Goal: Information Seeking & Learning: Understand process/instructions

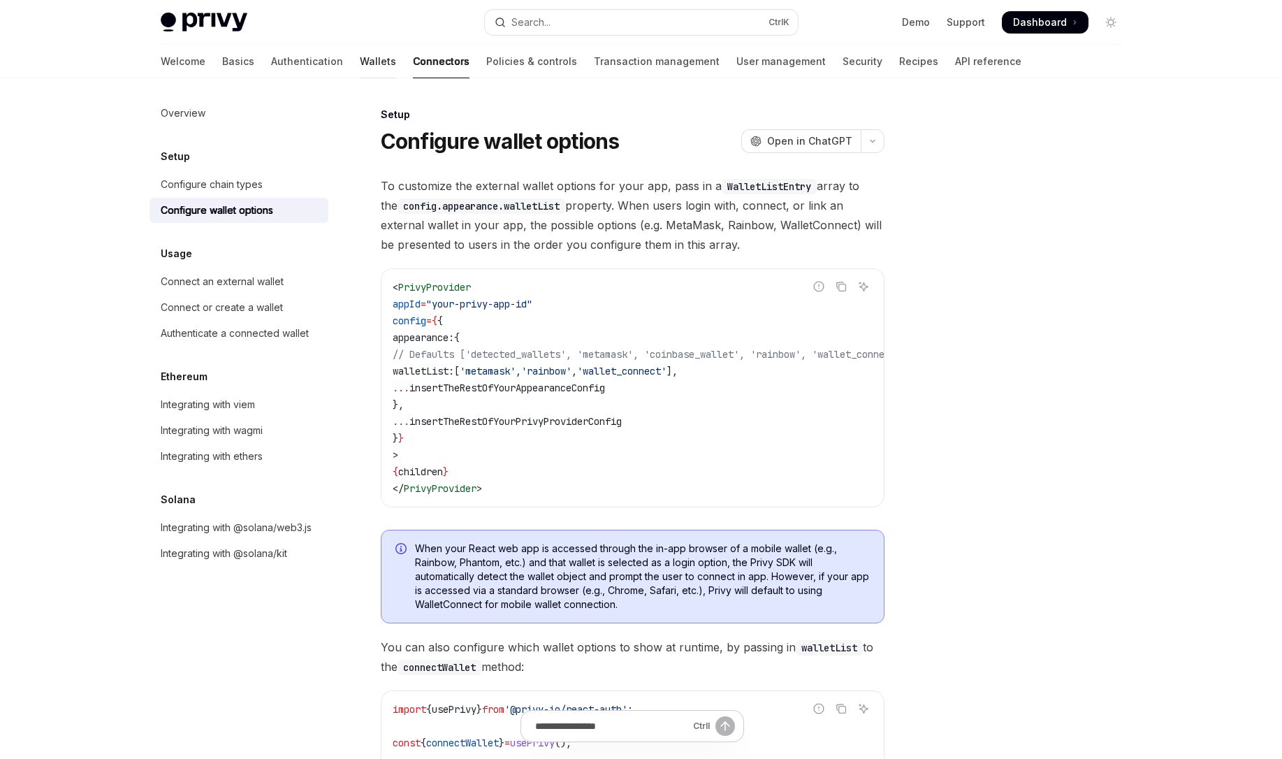
click at [360, 65] on link "Wallets" at bounding box center [378, 62] width 36 height 34
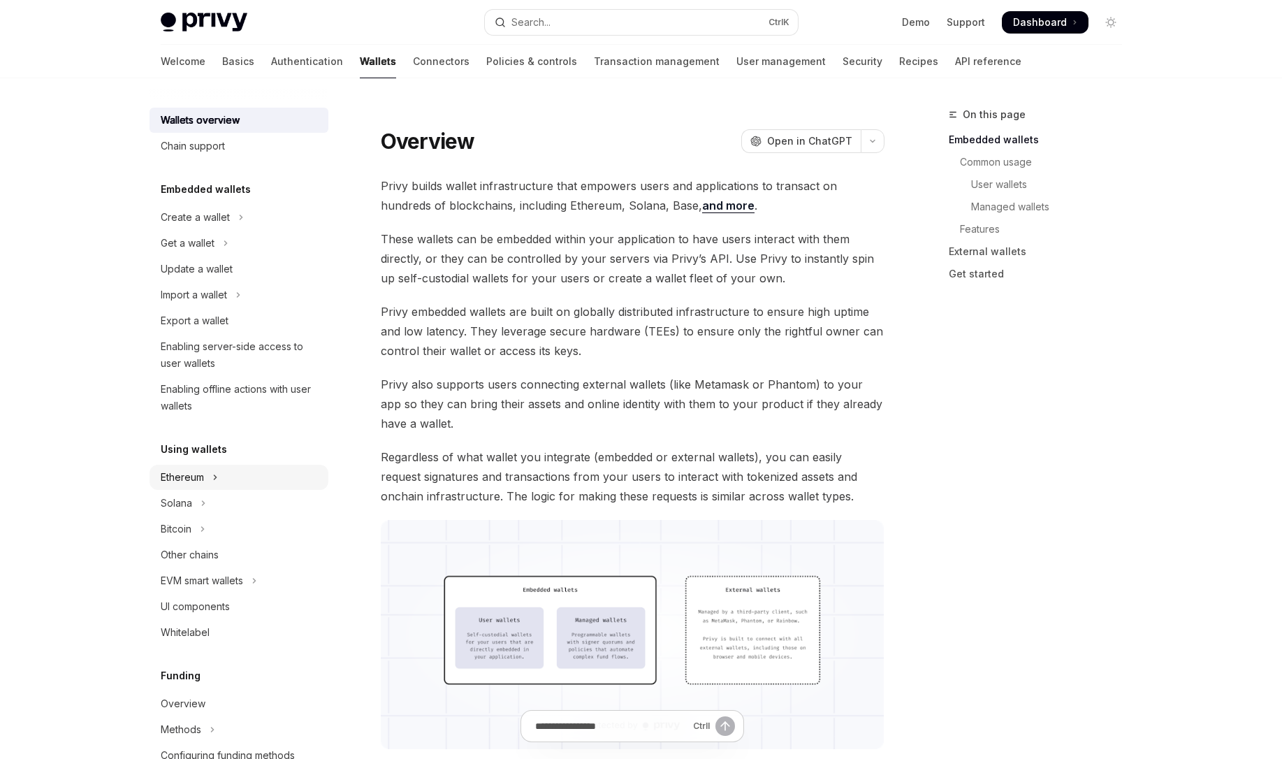
click at [204, 483] on div "Ethereum" at bounding box center [182, 477] width 43 height 17
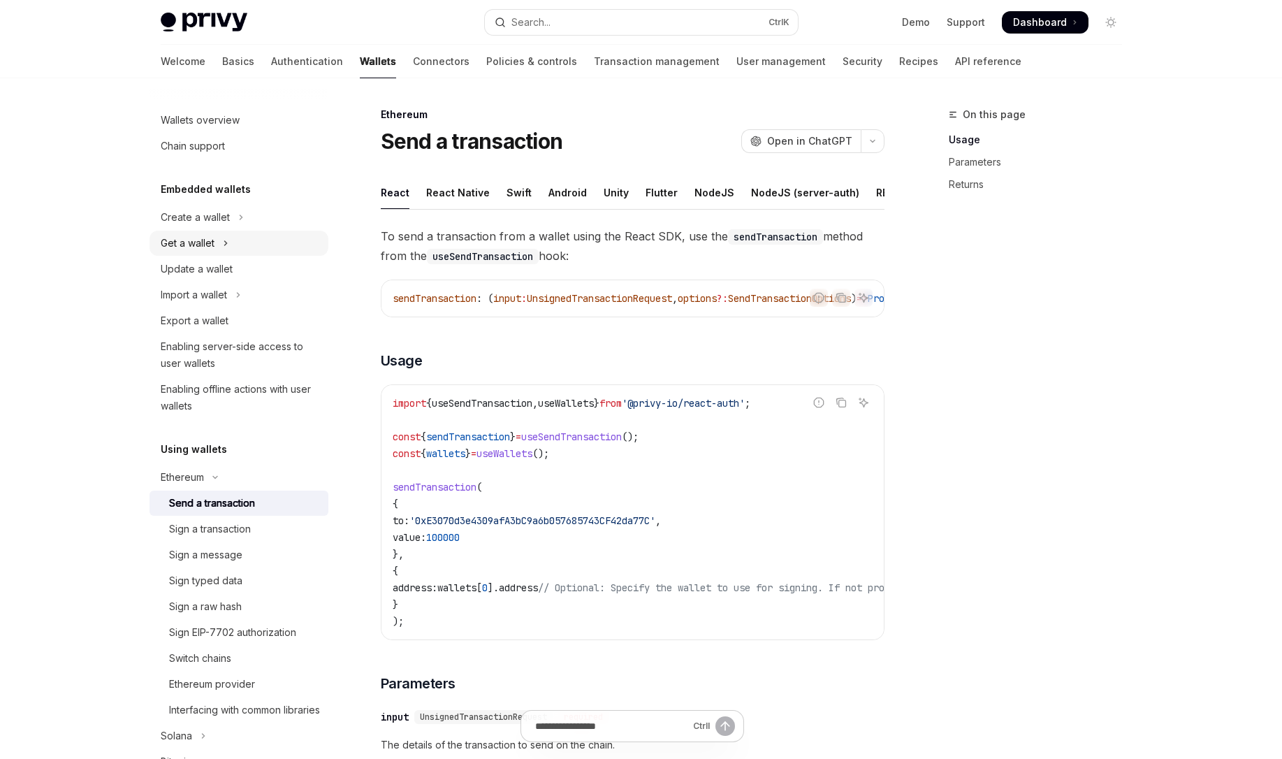
click at [226, 244] on icon "Toggle Get a wallet section" at bounding box center [225, 243] width 2 height 4
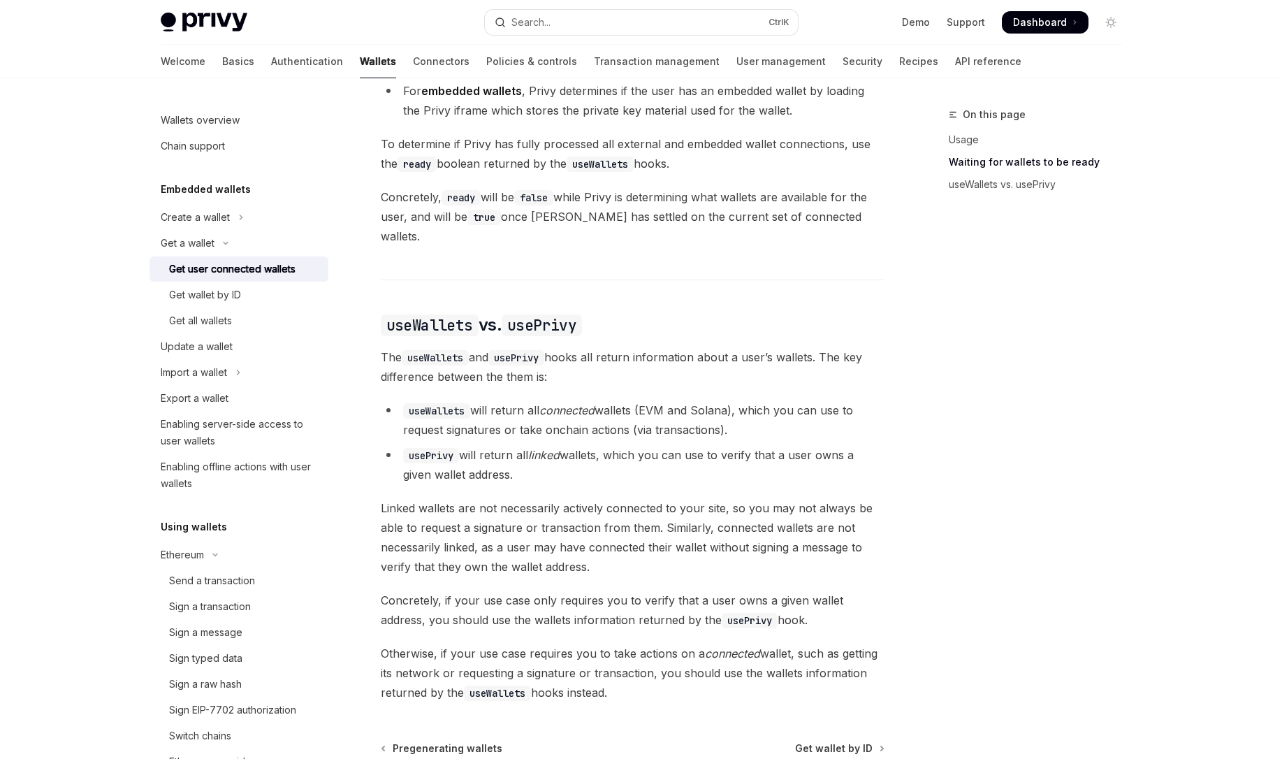
scroll to position [1006, 0]
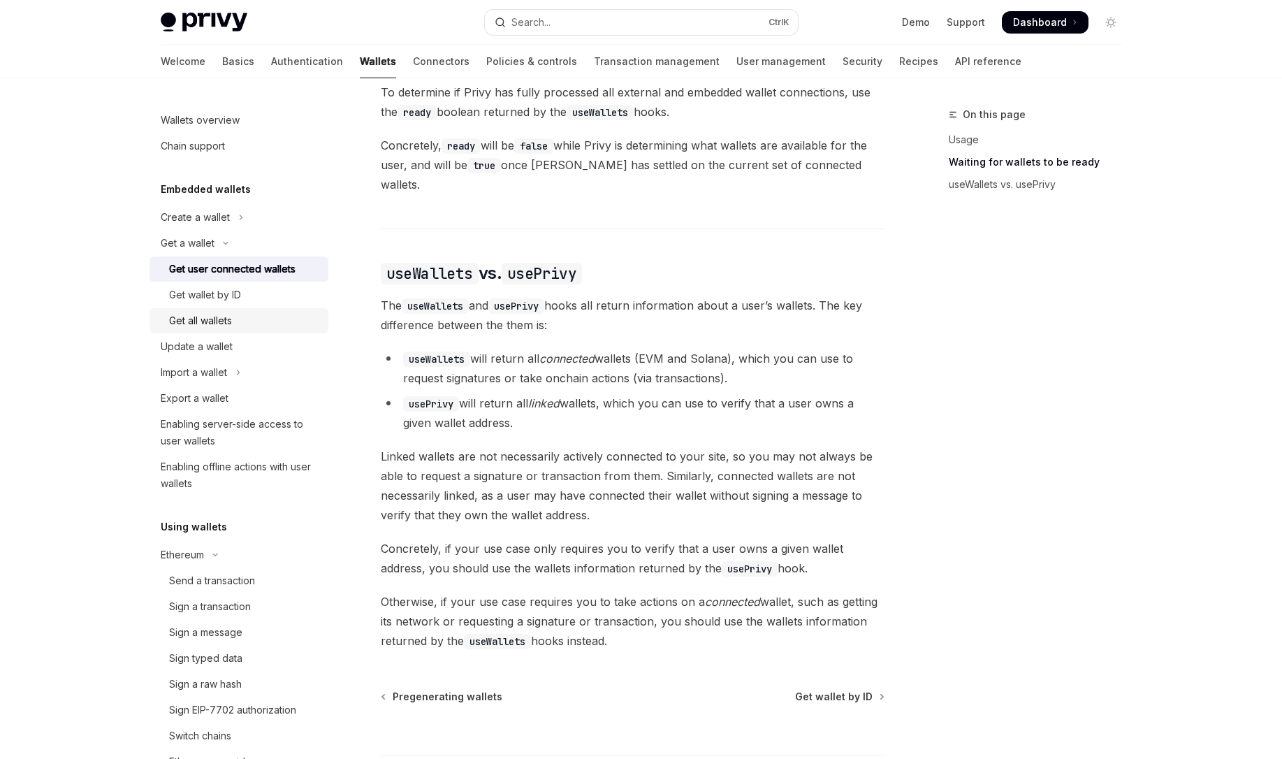
click at [222, 314] on div "Get all wallets" at bounding box center [200, 320] width 63 height 17
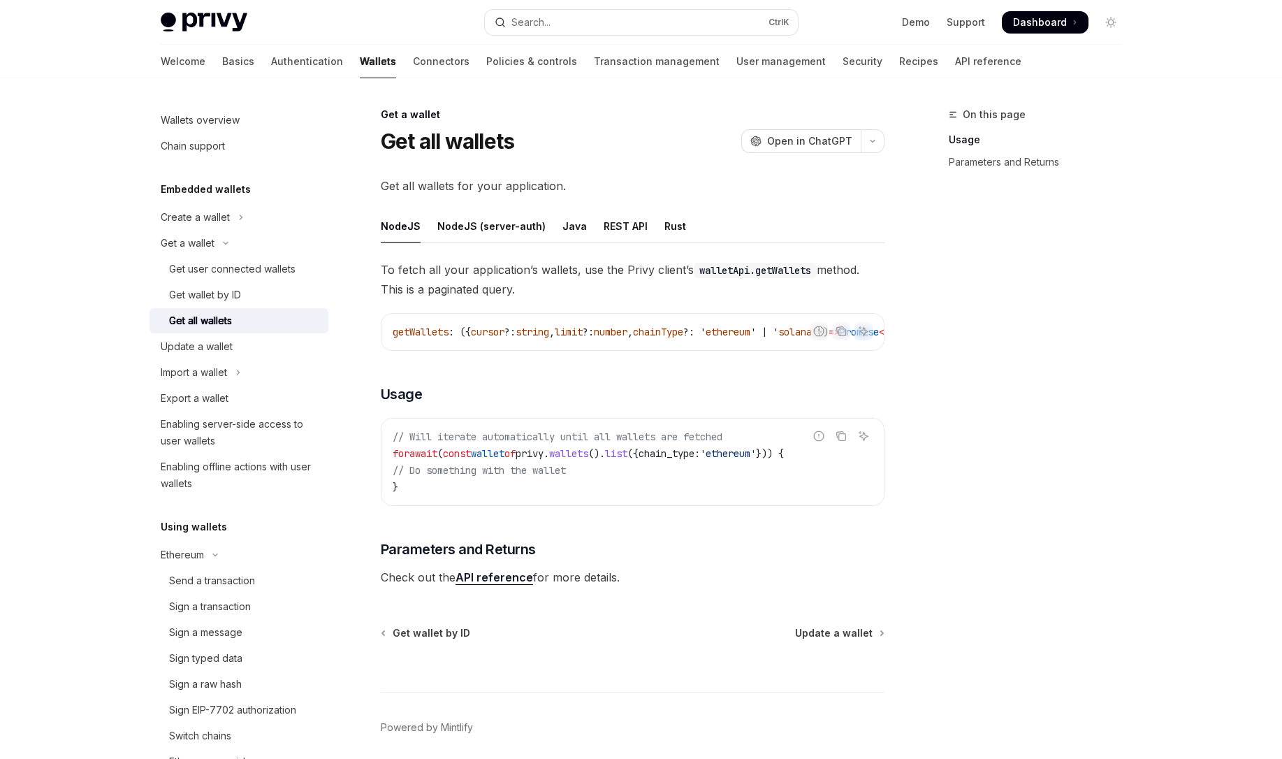
click at [507, 585] on link "API reference" at bounding box center [494, 577] width 78 height 15
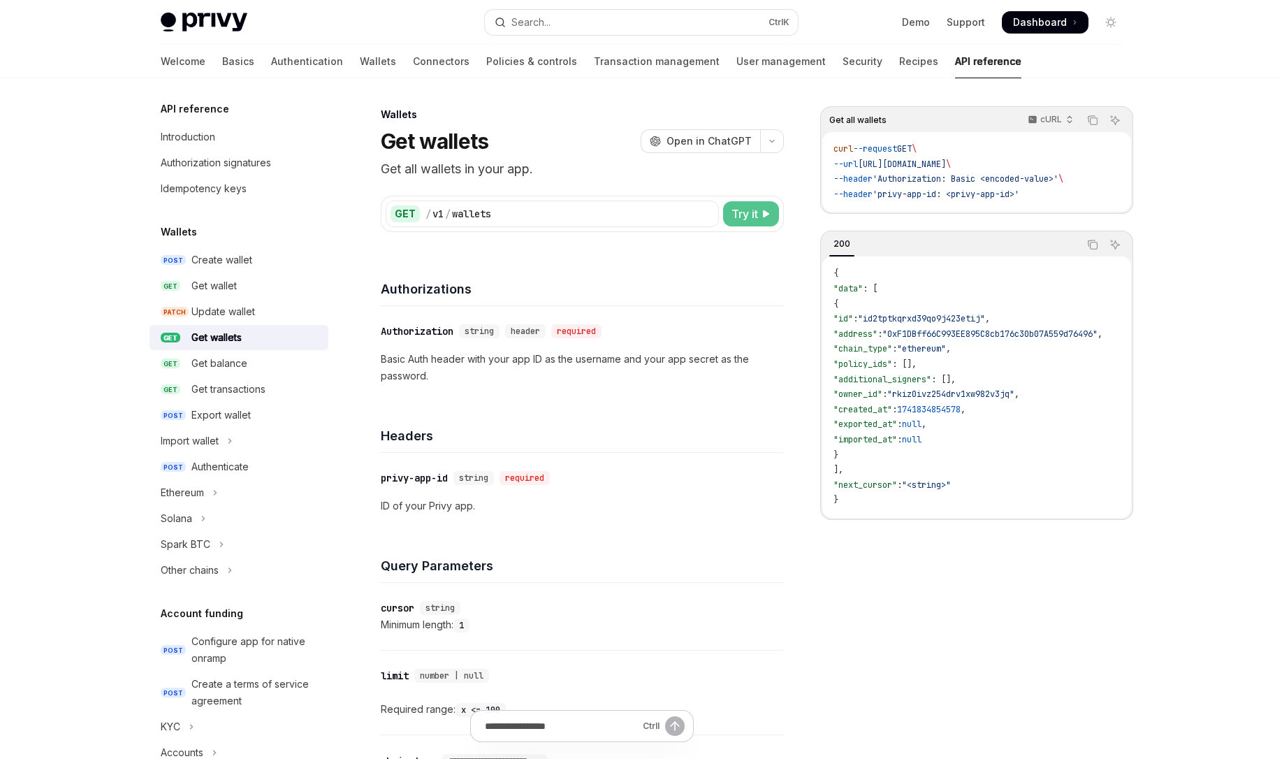
click at [769, 219] on button "Try it" at bounding box center [751, 213] width 56 height 25
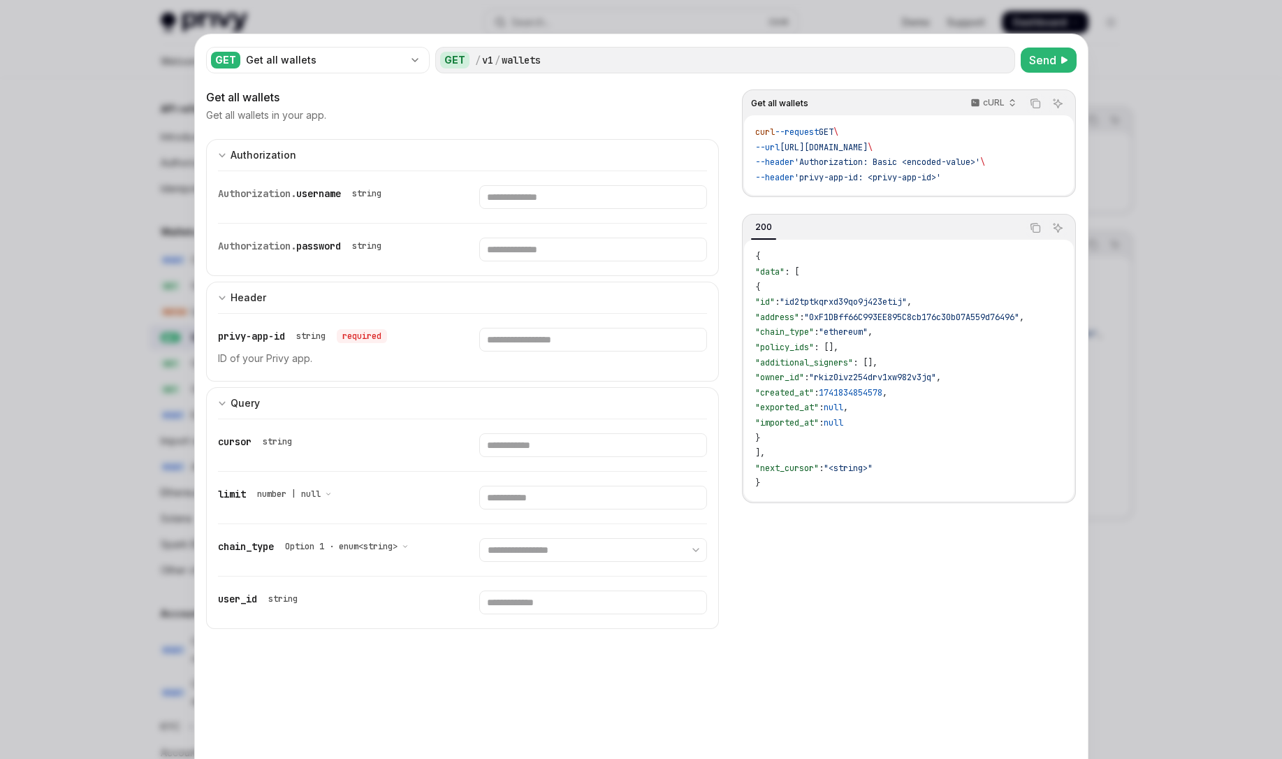
click at [1150, 266] on div at bounding box center [641, 379] width 1282 height 759
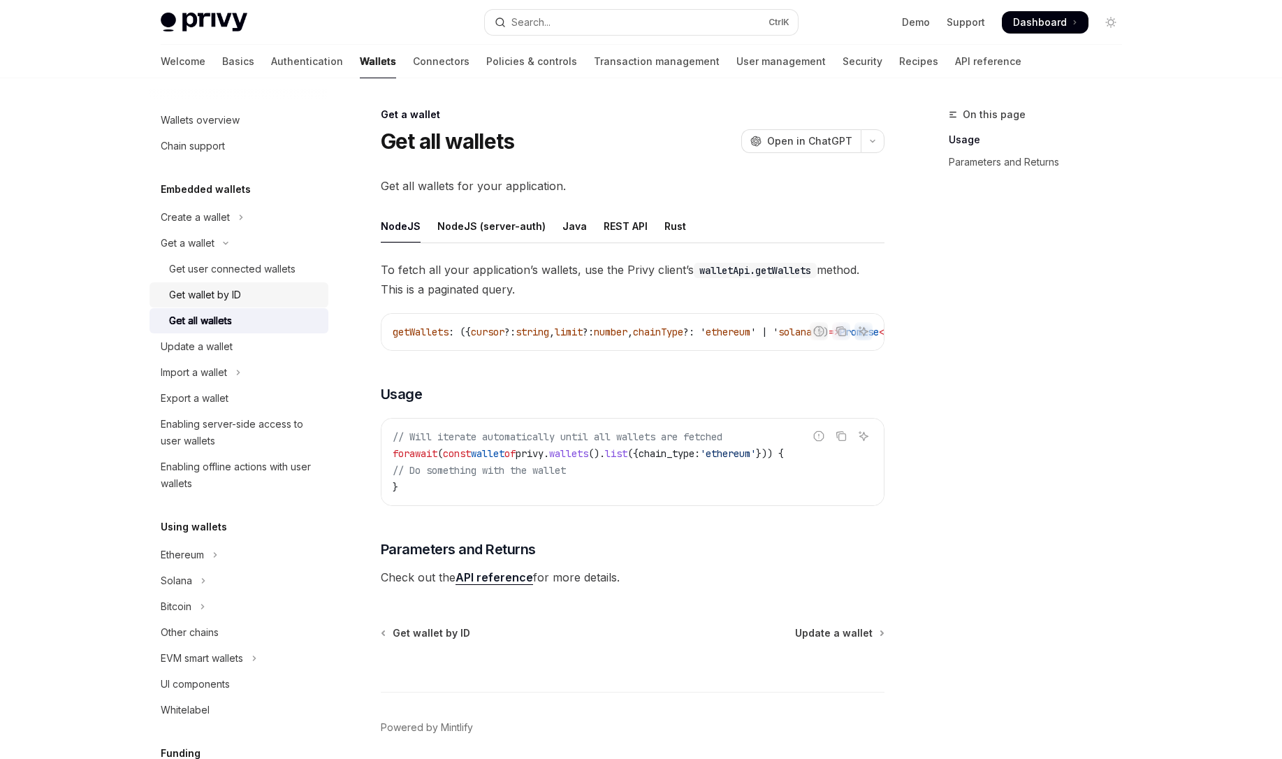
click at [229, 298] on div "Get wallet by ID" at bounding box center [205, 294] width 72 height 17
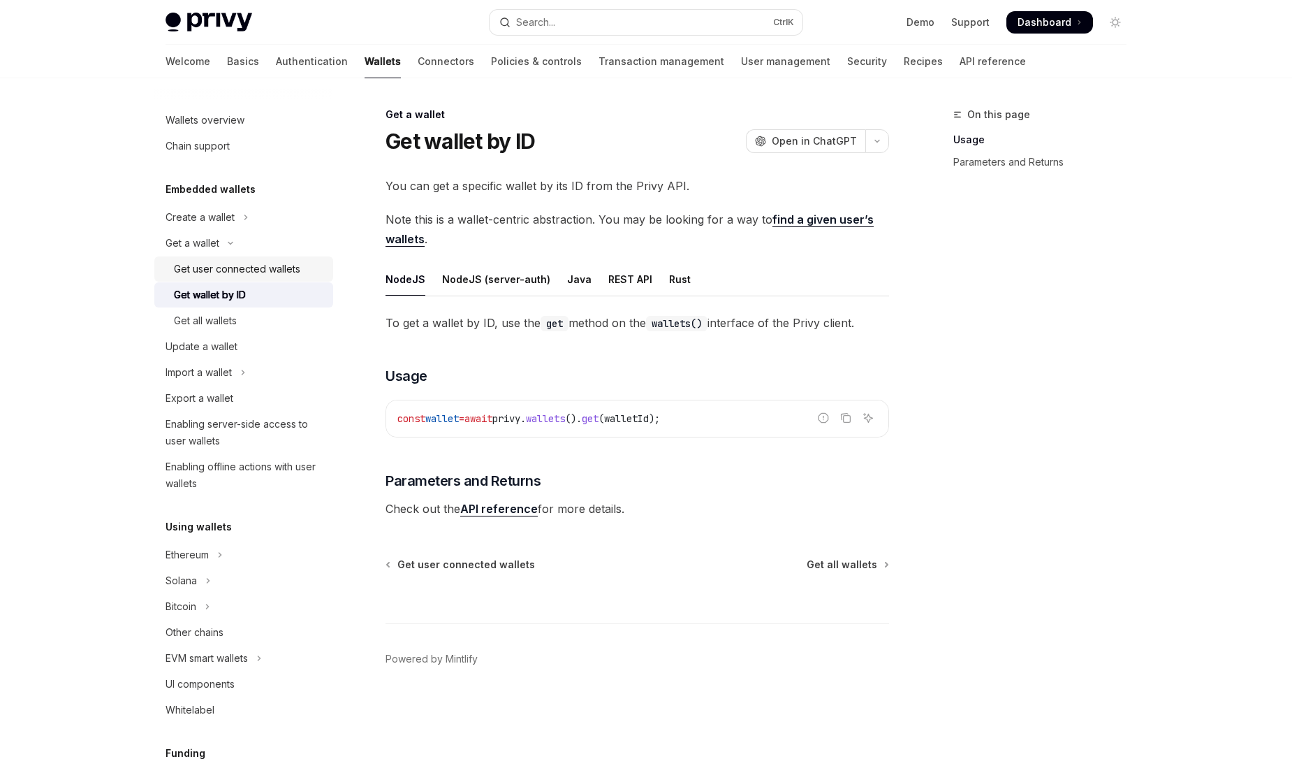
click at [247, 269] on div "Get user connected wallets" at bounding box center [237, 269] width 126 height 17
type textarea "*"
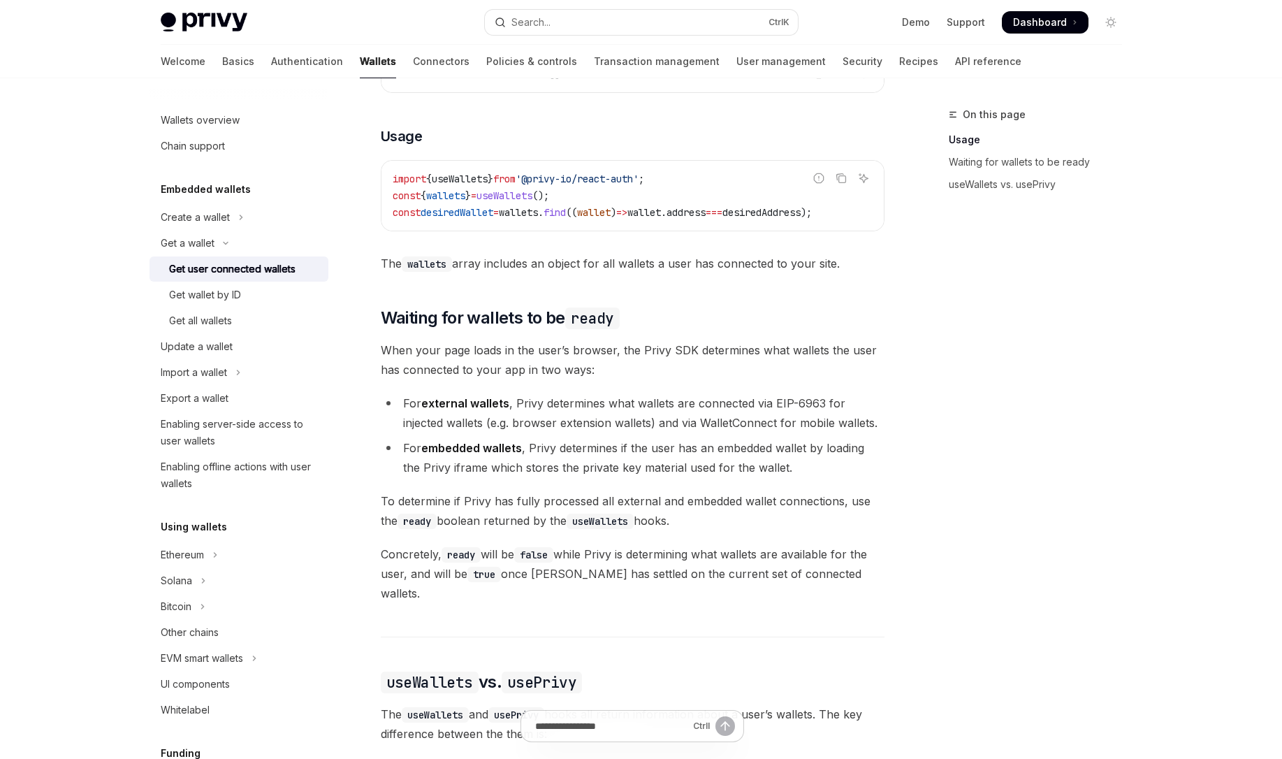
scroll to position [587, 0]
